Goal: Information Seeking & Learning: Understand process/instructions

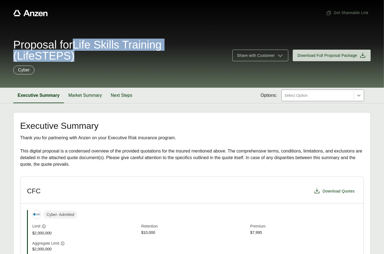
drag, startPoint x: 88, startPoint y: 59, endPoint x: 80, endPoint y: 48, distance: 13.8
click at [80, 48] on span "Proposal for Life Skills Training (LifeSTEPS)" at bounding box center [119, 50] width 212 height 22
copy span "Life Skills Training (LifeSTEPS)"
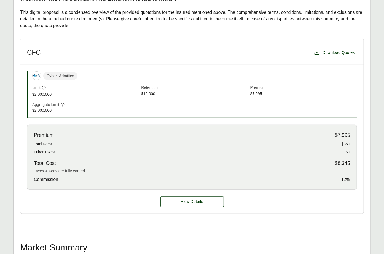
scroll to position [237, 0]
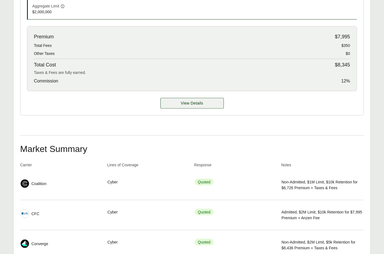
click at [195, 101] on span "View Details" at bounding box center [192, 103] width 22 height 6
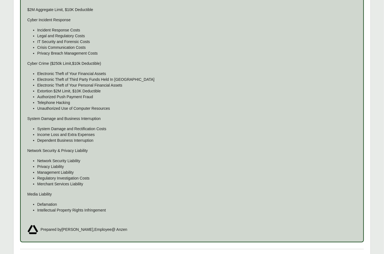
scroll to position [459, 0]
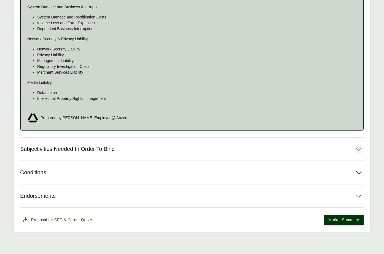
click at [68, 151] on span "Subjectivities Needed In Order To Bind" at bounding box center [67, 149] width 94 height 7
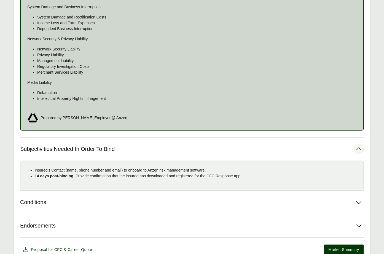
click at [78, 176] on p "14 days post-binding - Provide confirmation that the insured has downloaded and…" at bounding box center [197, 176] width 324 height 6
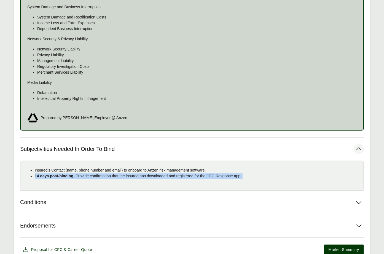
click at [78, 176] on p "14 days post-binding - Provide confirmation that the insured has downloaded and…" at bounding box center [197, 176] width 324 height 6
copy div "14 days post-binding - Provide confirmation that the insured has downloaded and…"
